Goal: Information Seeking & Learning: Learn about a topic

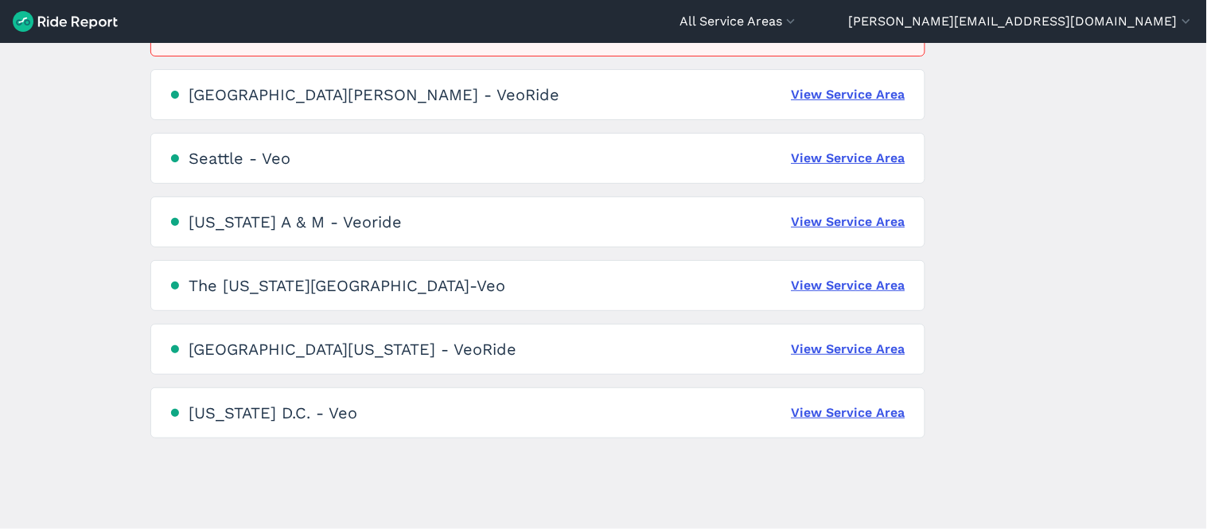
scroll to position [1114, 0]
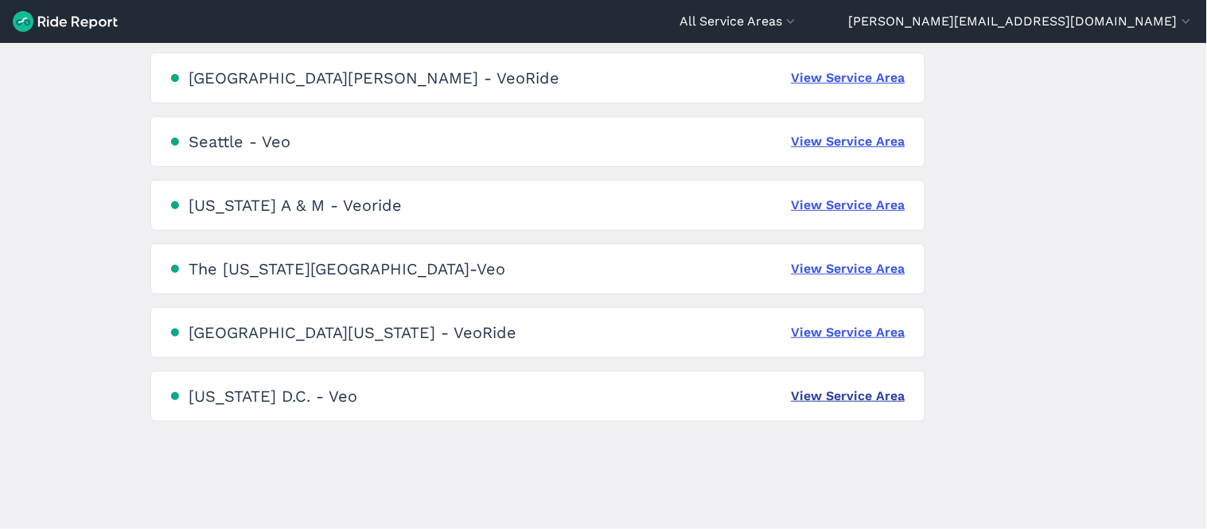
click at [831, 390] on link "View Service Area" at bounding box center [848, 396] width 114 height 19
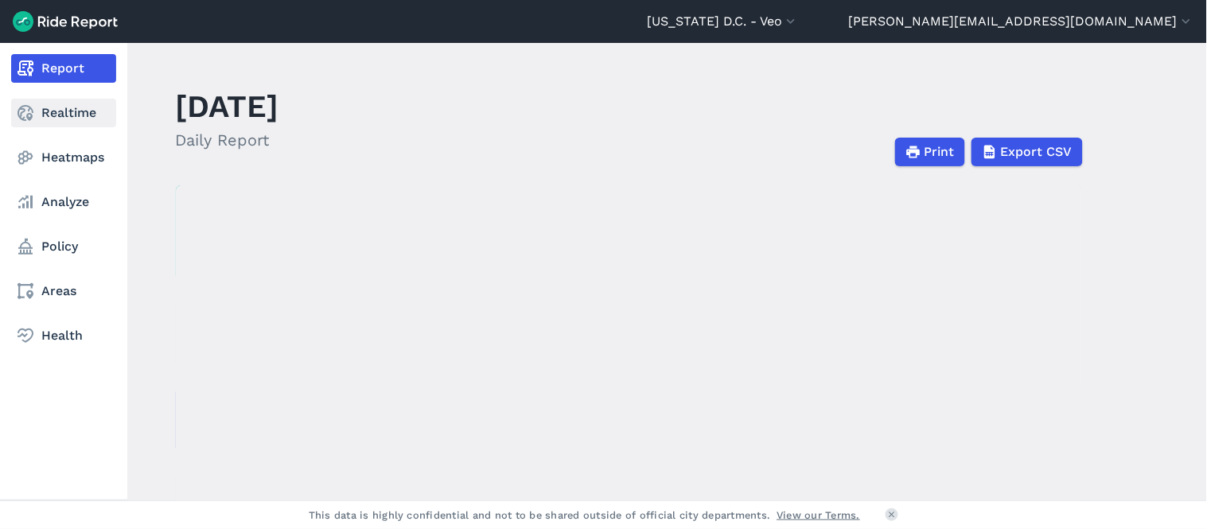
click at [50, 107] on link "Realtime" at bounding box center [63, 113] width 105 height 29
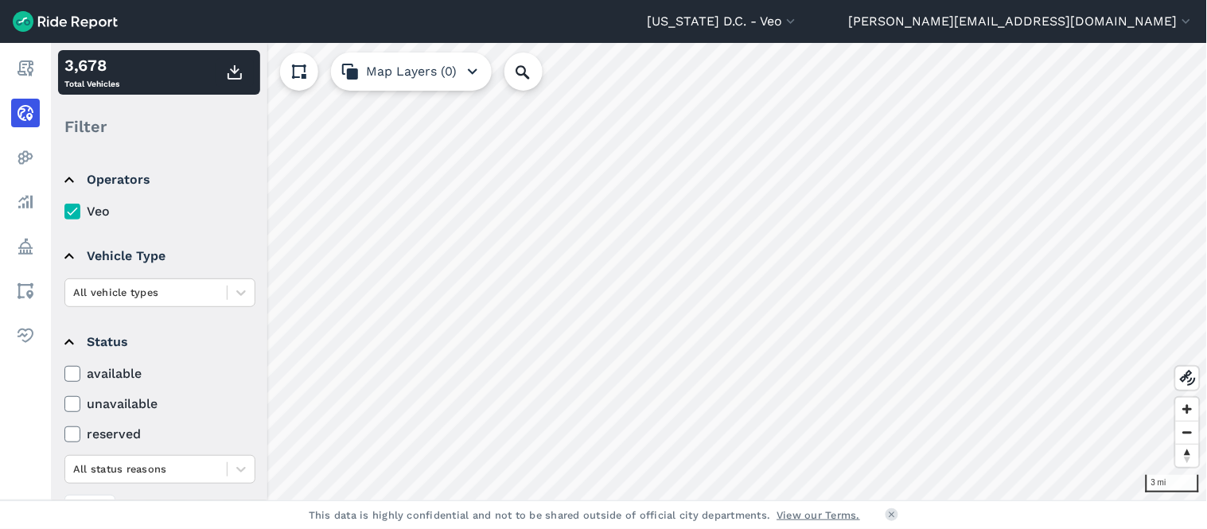
click at [105, 368] on label "available" at bounding box center [159, 373] width 191 height 19
click at [64, 368] on input "available" at bounding box center [64, 369] width 0 height 10
click at [72, 366] on icon at bounding box center [72, 374] width 14 height 16
click at [64, 366] on input "available" at bounding box center [64, 369] width 0 height 10
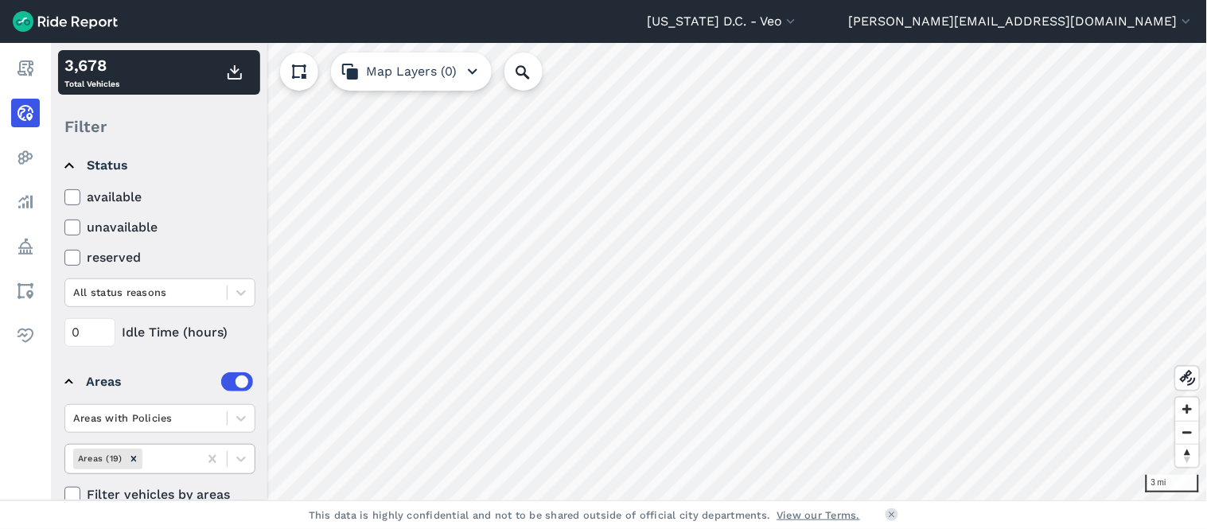
click at [175, 460] on div at bounding box center [168, 458] width 45 height 18
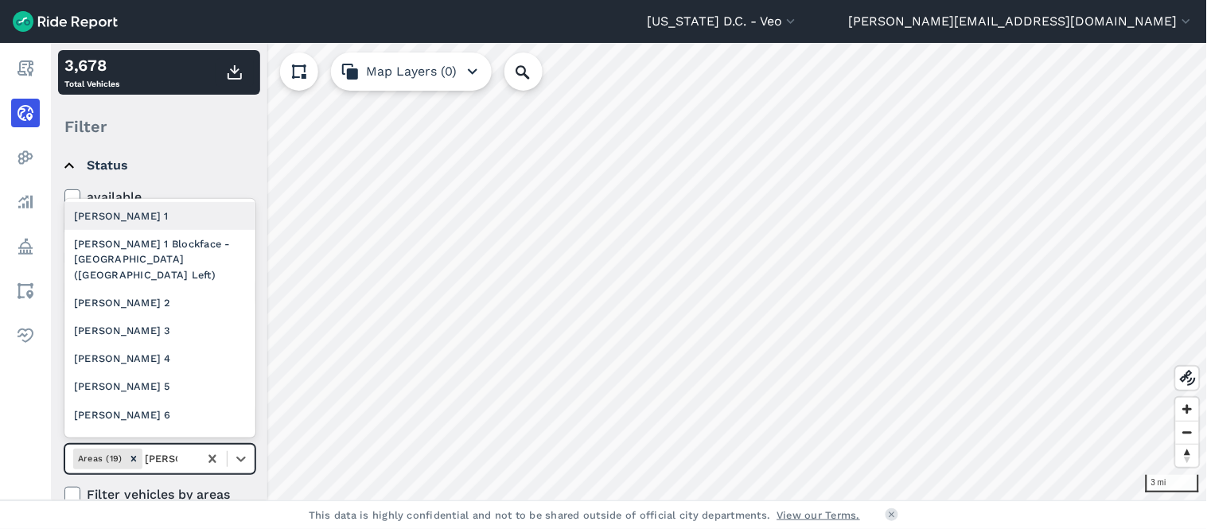
type input "[PERSON_NAME] 2"
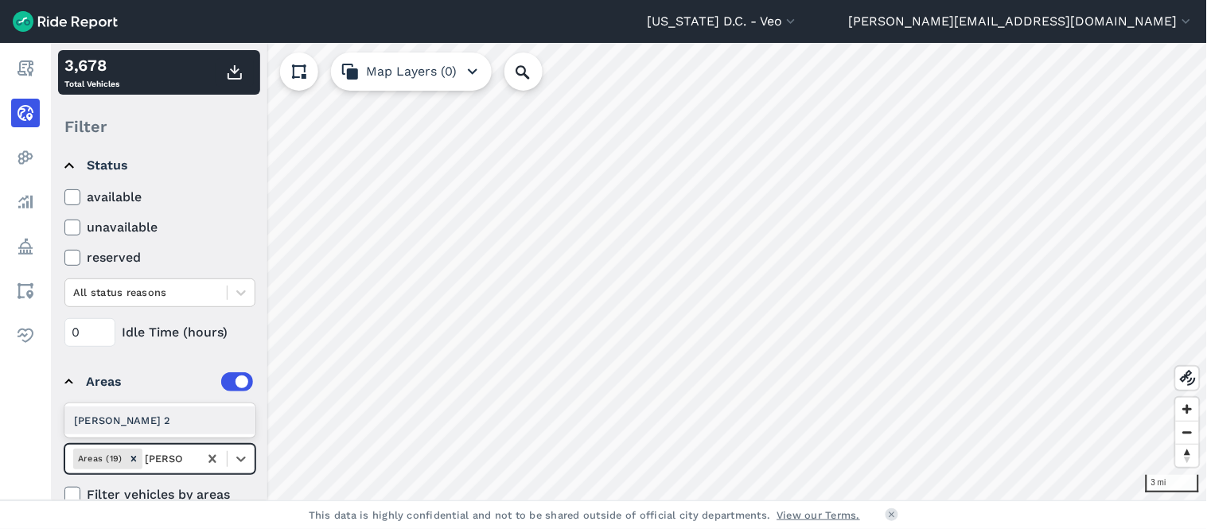
click at [122, 423] on div "[PERSON_NAME] 2" at bounding box center [159, 420] width 191 height 28
click at [165, 455] on icon "Remove Ward 2" at bounding box center [170, 458] width 11 height 11
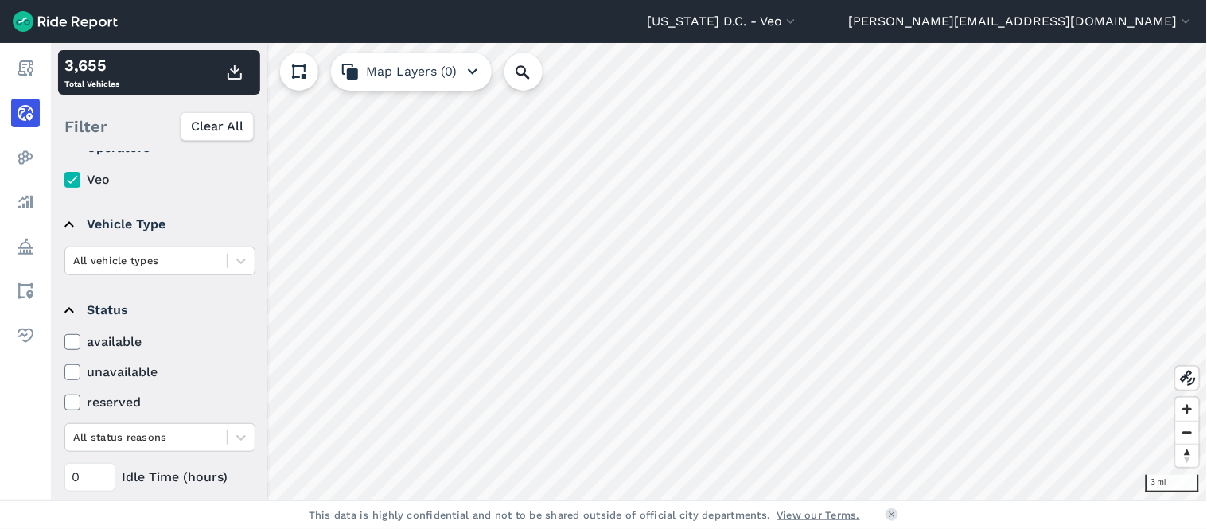
scroll to position [0, 0]
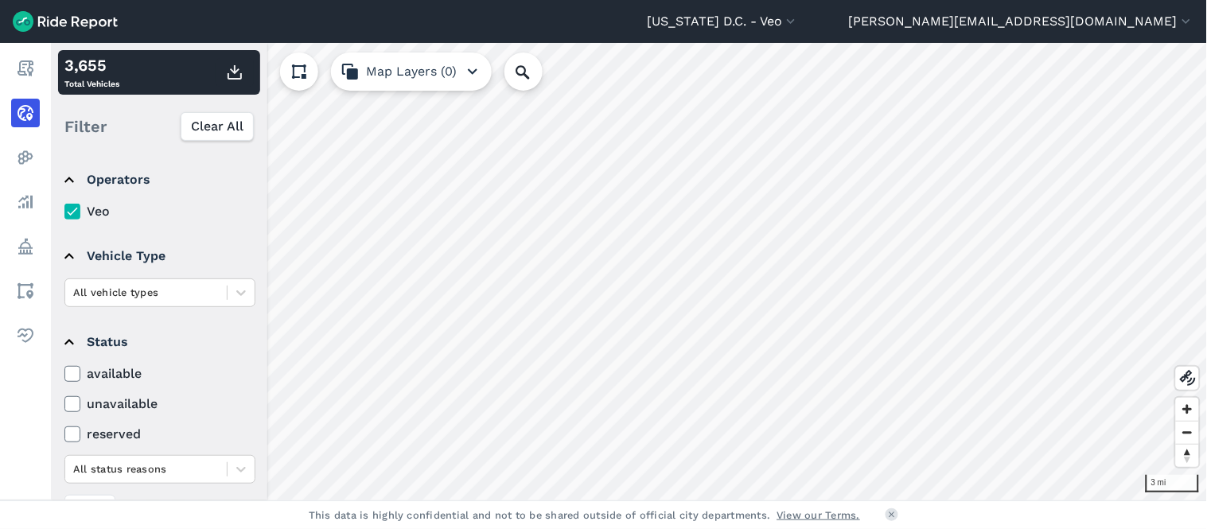
drag, startPoint x: 126, startPoint y: 367, endPoint x: 70, endPoint y: 371, distance: 55.9
click at [126, 367] on label "available" at bounding box center [159, 373] width 191 height 19
click at [64, 367] on input "available" at bounding box center [64, 369] width 0 height 10
click at [70, 372] on icon at bounding box center [72, 374] width 14 height 16
click at [64, 372] on input "available" at bounding box center [64, 369] width 0 height 10
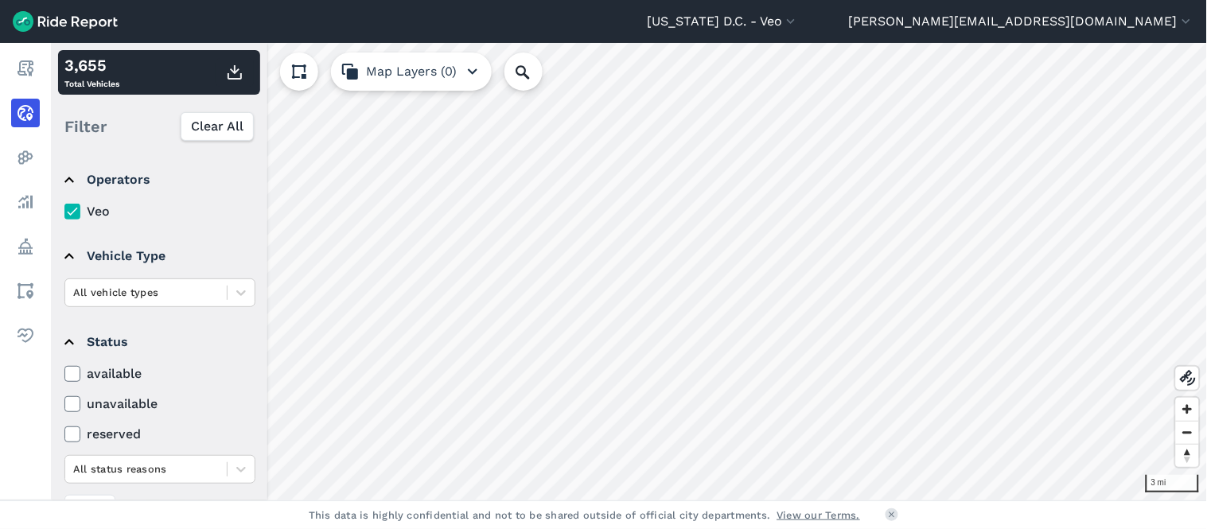
click at [70, 372] on icon at bounding box center [72, 374] width 14 height 16
click at [64, 372] on input "available" at bounding box center [64, 369] width 0 height 10
click at [70, 371] on icon at bounding box center [72, 374] width 14 height 16
click at [64, 371] on input "available" at bounding box center [64, 369] width 0 height 10
click at [70, 371] on icon at bounding box center [72, 374] width 14 height 16
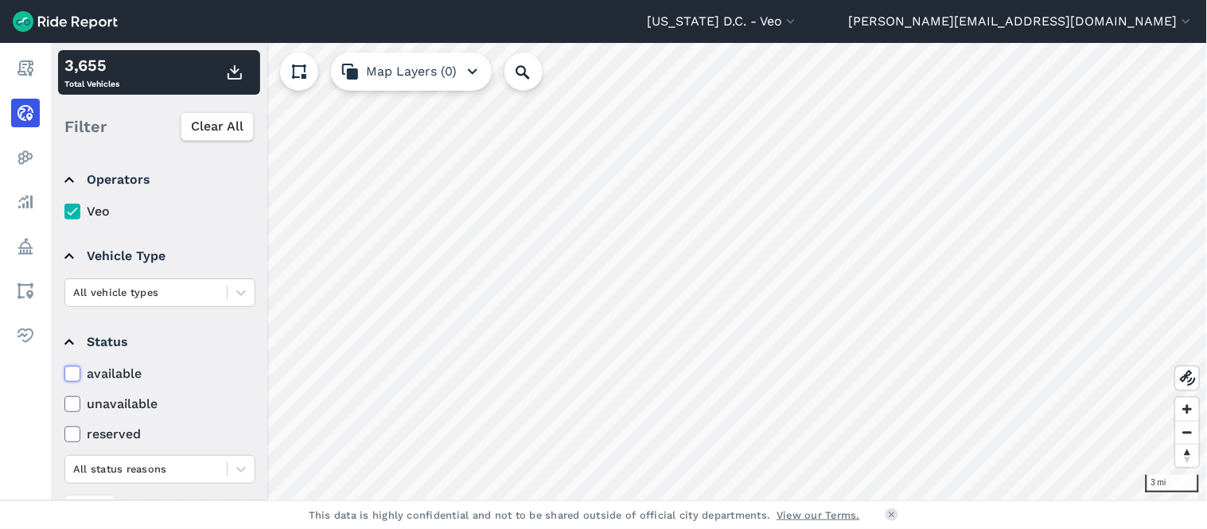
click at [64, 371] on input "available" at bounding box center [64, 369] width 0 height 10
click at [70, 371] on icon at bounding box center [72, 374] width 14 height 16
click at [64, 371] on input "available" at bounding box center [64, 369] width 0 height 10
click at [101, 374] on label "available" at bounding box center [159, 373] width 191 height 19
click at [64, 374] on input "available" at bounding box center [64, 369] width 0 height 10
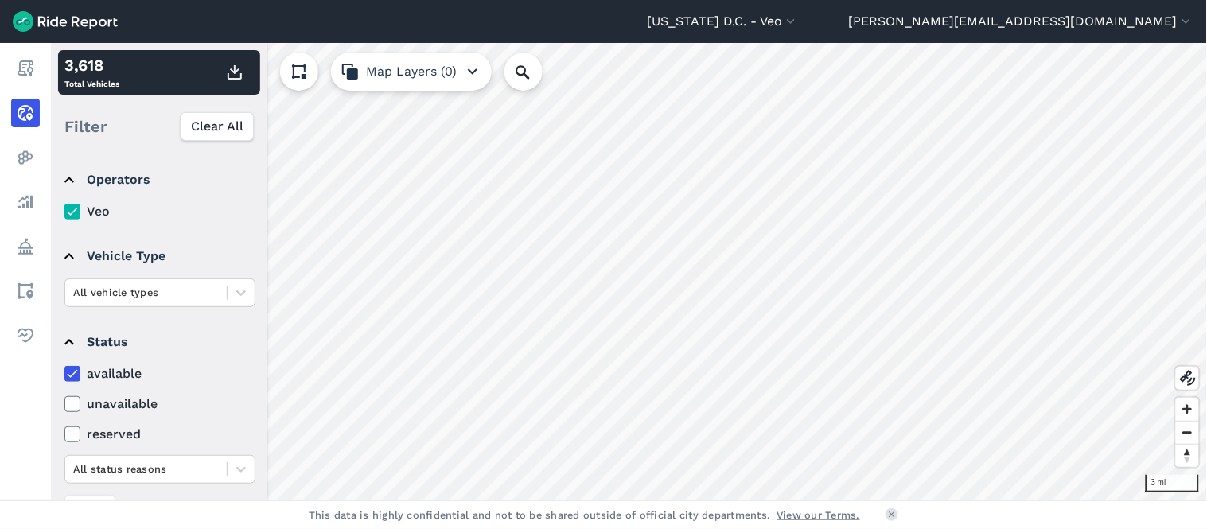
click at [72, 362] on summary "Status" at bounding box center [158, 342] width 189 height 45
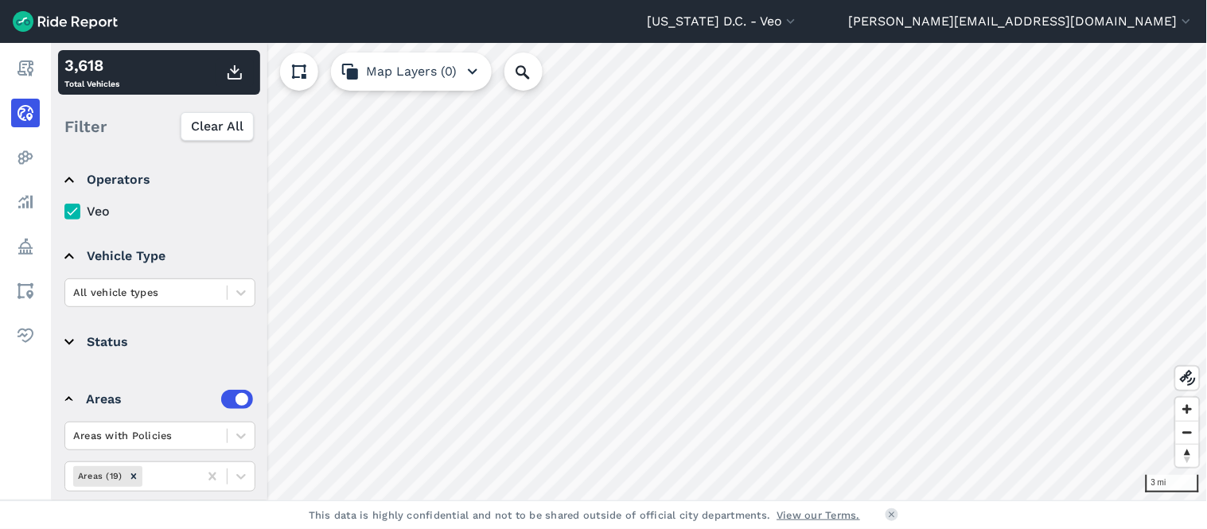
click at [58, 332] on details "Status available unavailable reserved All status reasons 0 Idle Time (hours)" at bounding box center [158, 341] width 201 height 57
click at [68, 338] on summary "Status" at bounding box center [158, 342] width 189 height 45
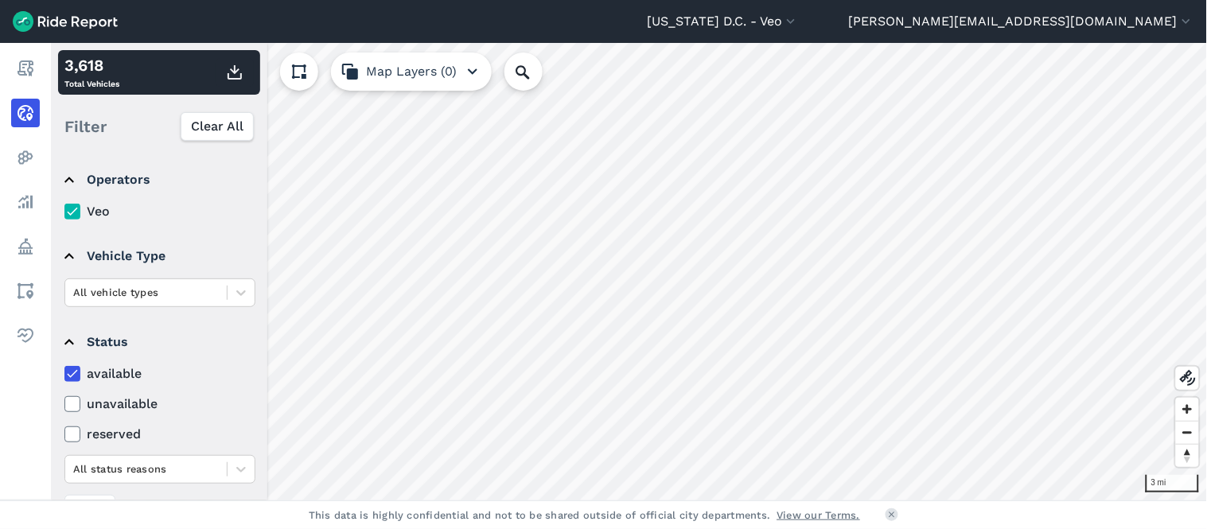
click at [60, 374] on details "Status available unavailable reserved All status reasons 0 Idle Time (hours)" at bounding box center [158, 421] width 201 height 216
click at [70, 374] on icon at bounding box center [72, 374] width 14 height 16
click at [64, 374] on input "available" at bounding box center [64, 369] width 0 height 10
